Goal: Register for event/course

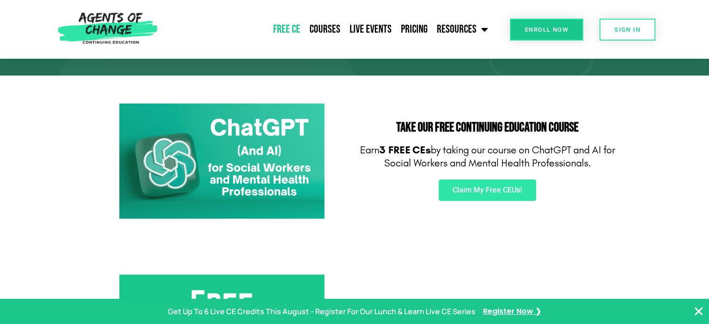
scroll to position [166, 0]
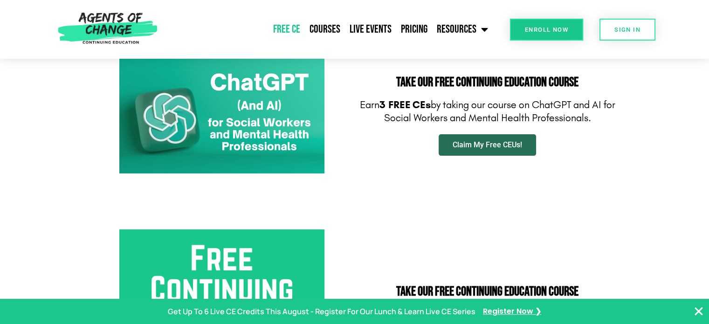
click at [505, 147] on span "Claim My Free CEUs!" at bounding box center [487, 144] width 69 height 7
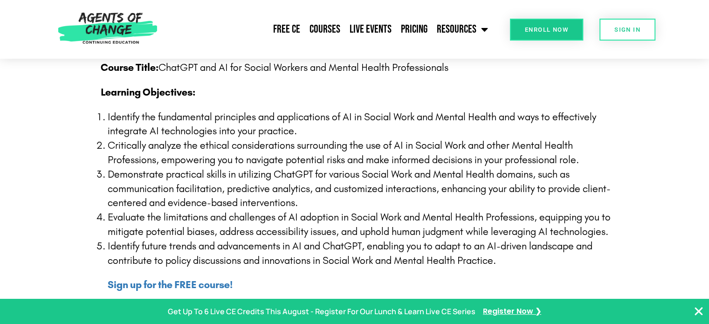
scroll to position [225, 0]
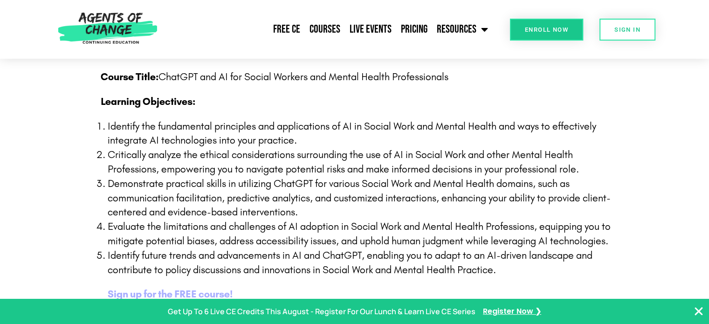
click at [216, 296] on b "Sign up for the FREE course!" at bounding box center [170, 294] width 125 height 12
